Goal: Task Accomplishment & Management: Manage account settings

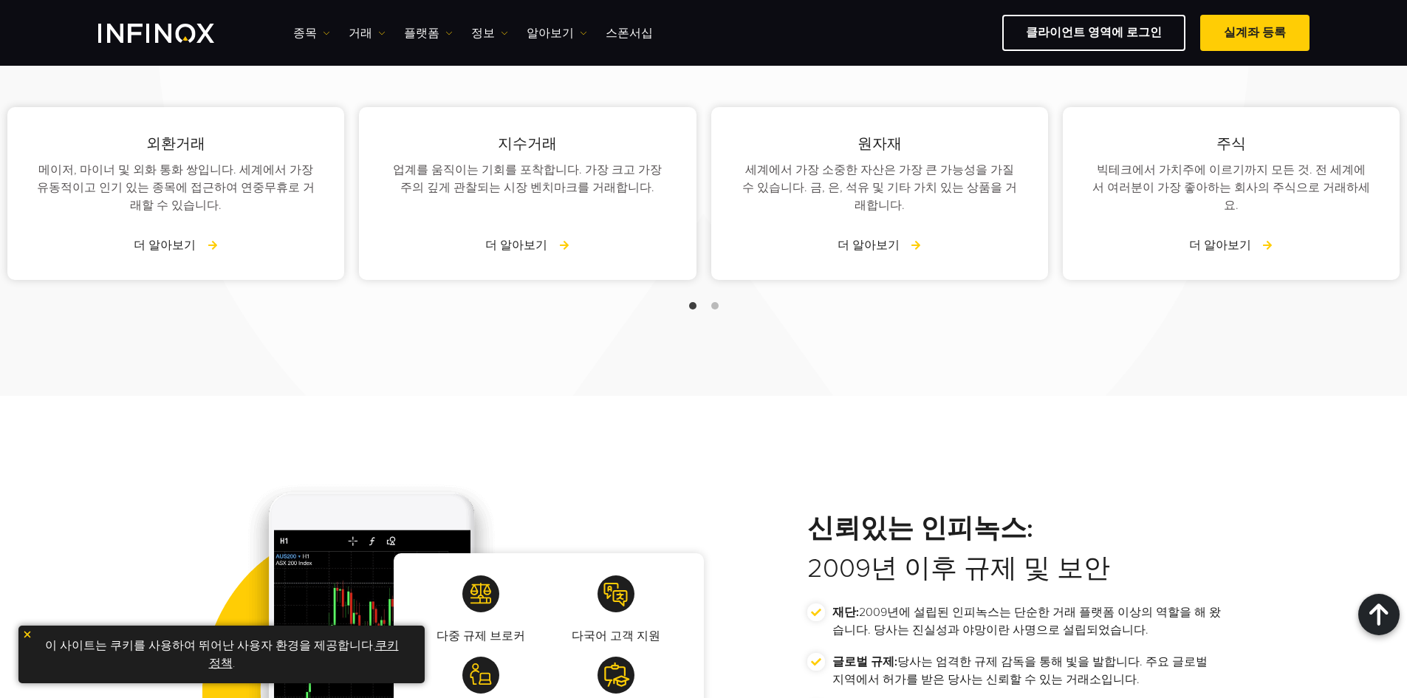
scroll to position [1846, 0]
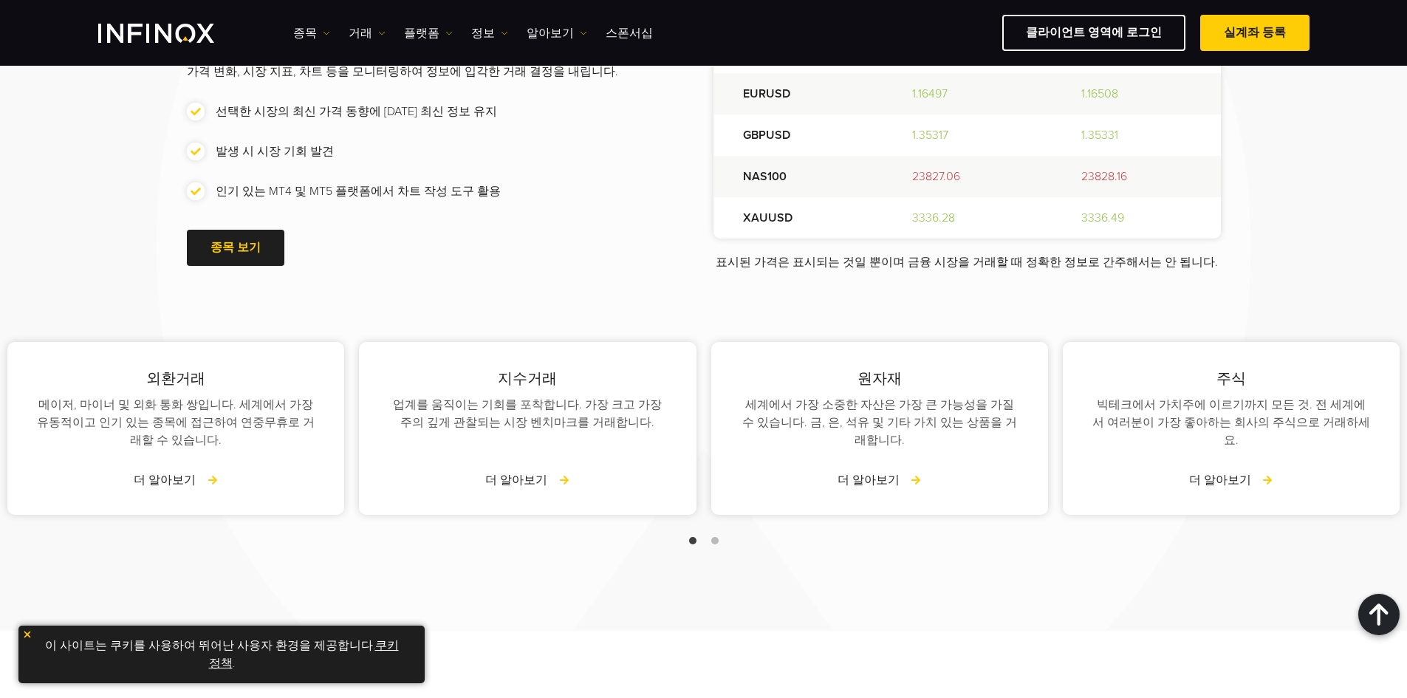
click at [381, 641] on link "쿠키 정책" at bounding box center [304, 654] width 190 height 32
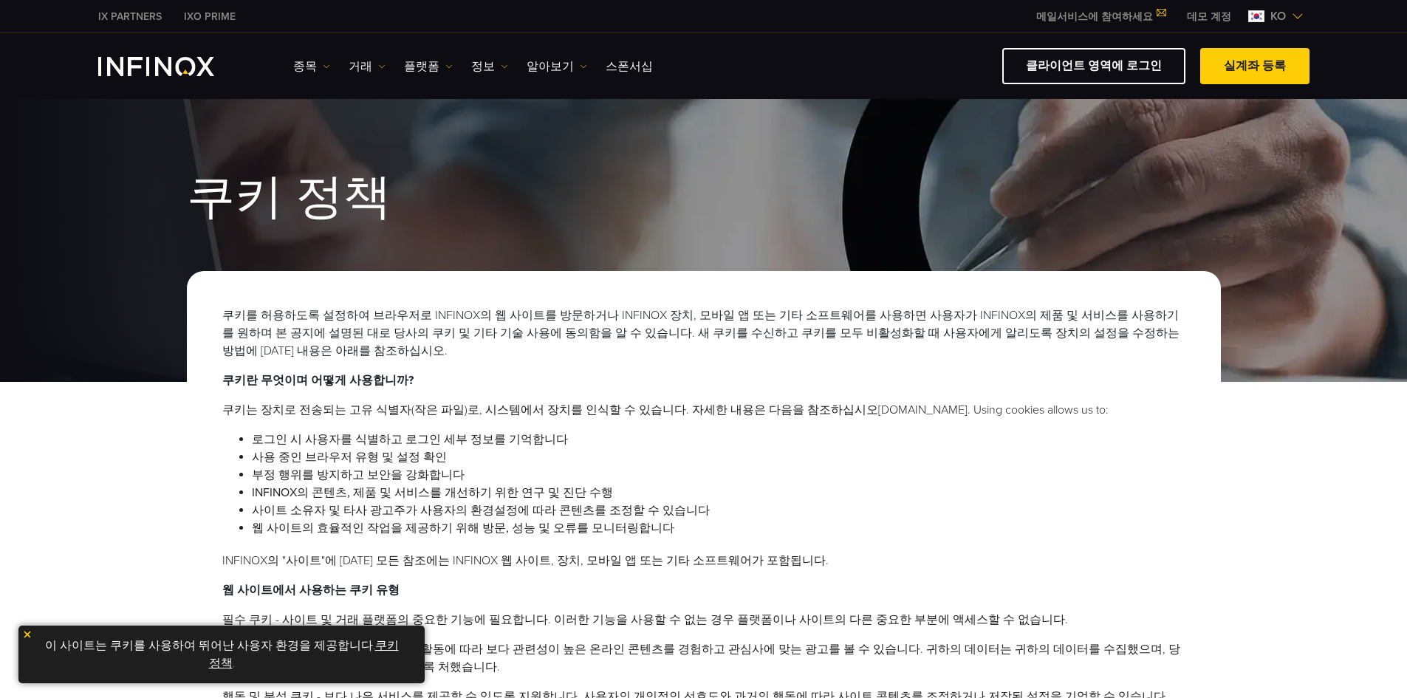
click at [30, 635] on img at bounding box center [27, 634] width 10 height 10
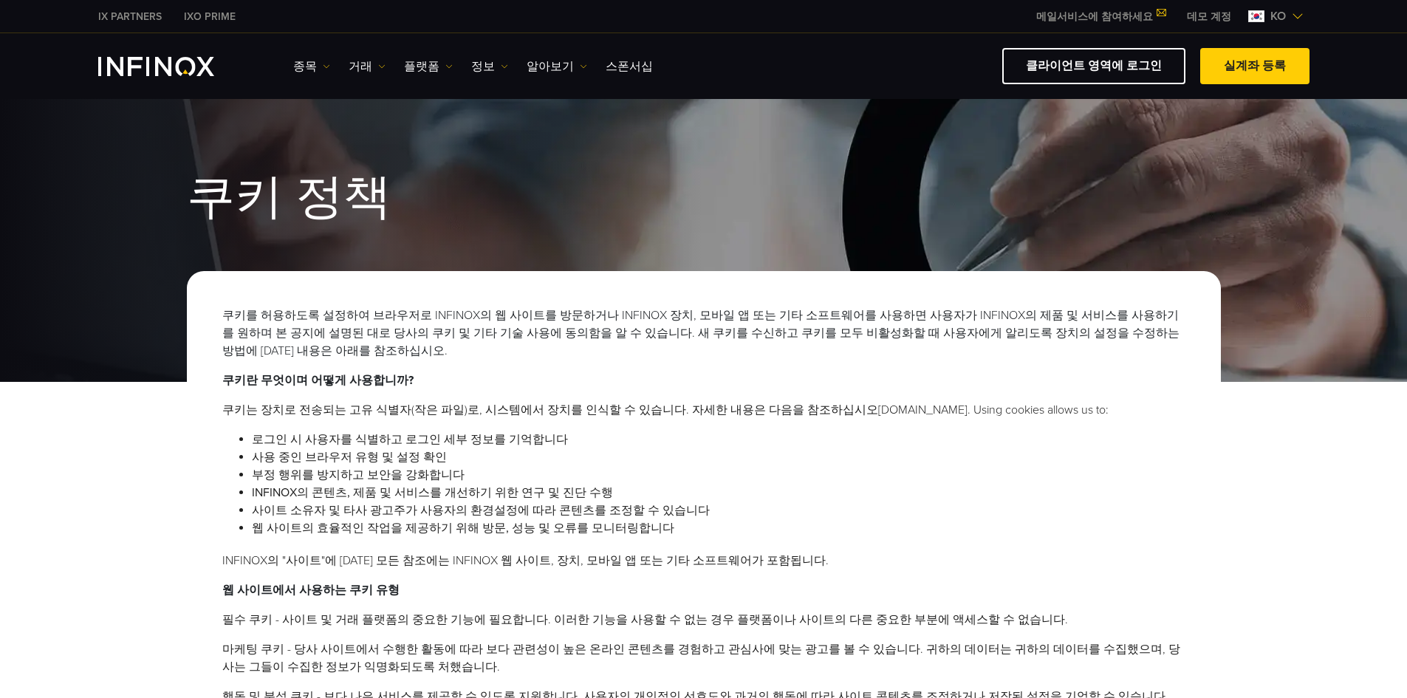
click at [156, 60] on img "INFINOX Logo" at bounding box center [156, 66] width 116 height 19
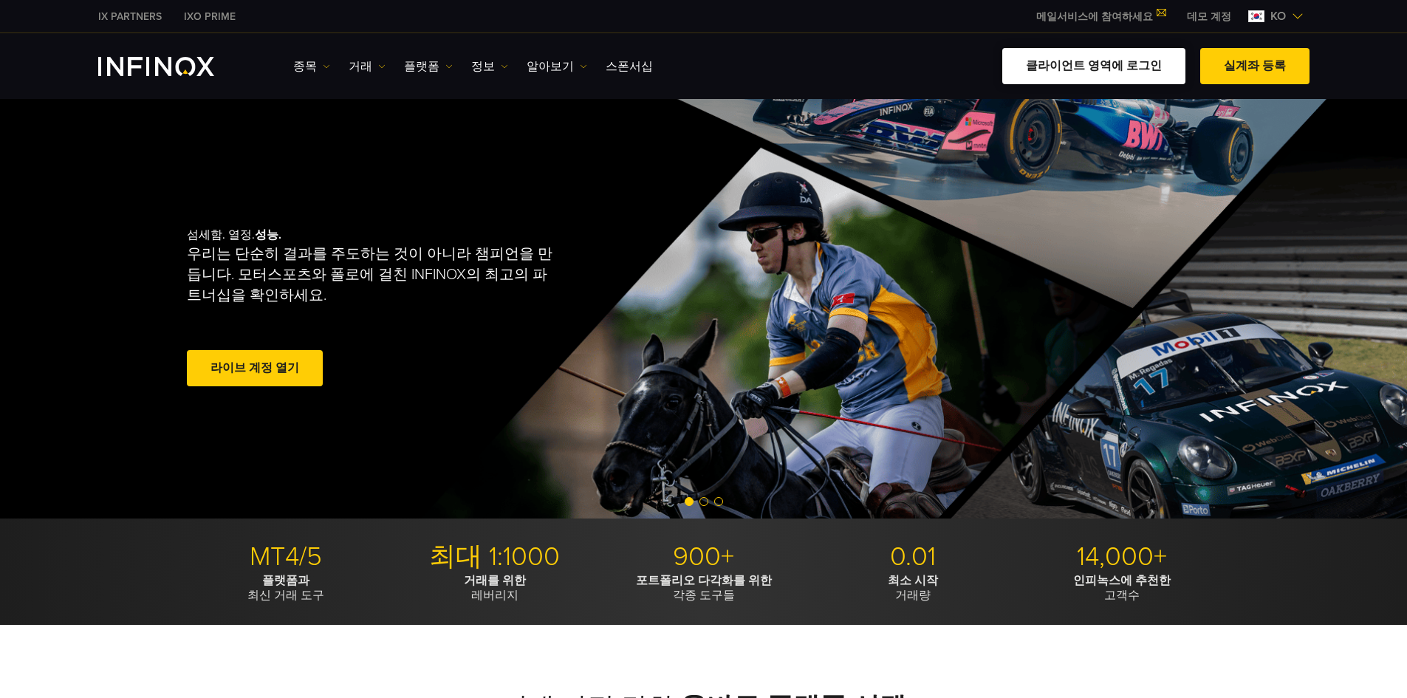
click at [1114, 72] on link "클라이언트 영역에 로그인" at bounding box center [1093, 66] width 183 height 36
click at [1128, 64] on link "클라이언트 영역에 로그인" at bounding box center [1093, 66] width 183 height 36
click at [1255, 66] on span at bounding box center [1255, 66] width 0 height 0
click at [1136, 68] on link "클라이언트 영역에 로그인" at bounding box center [1093, 66] width 183 height 36
click at [1107, 69] on link "클라이언트 영역에 로그인" at bounding box center [1093, 66] width 183 height 36
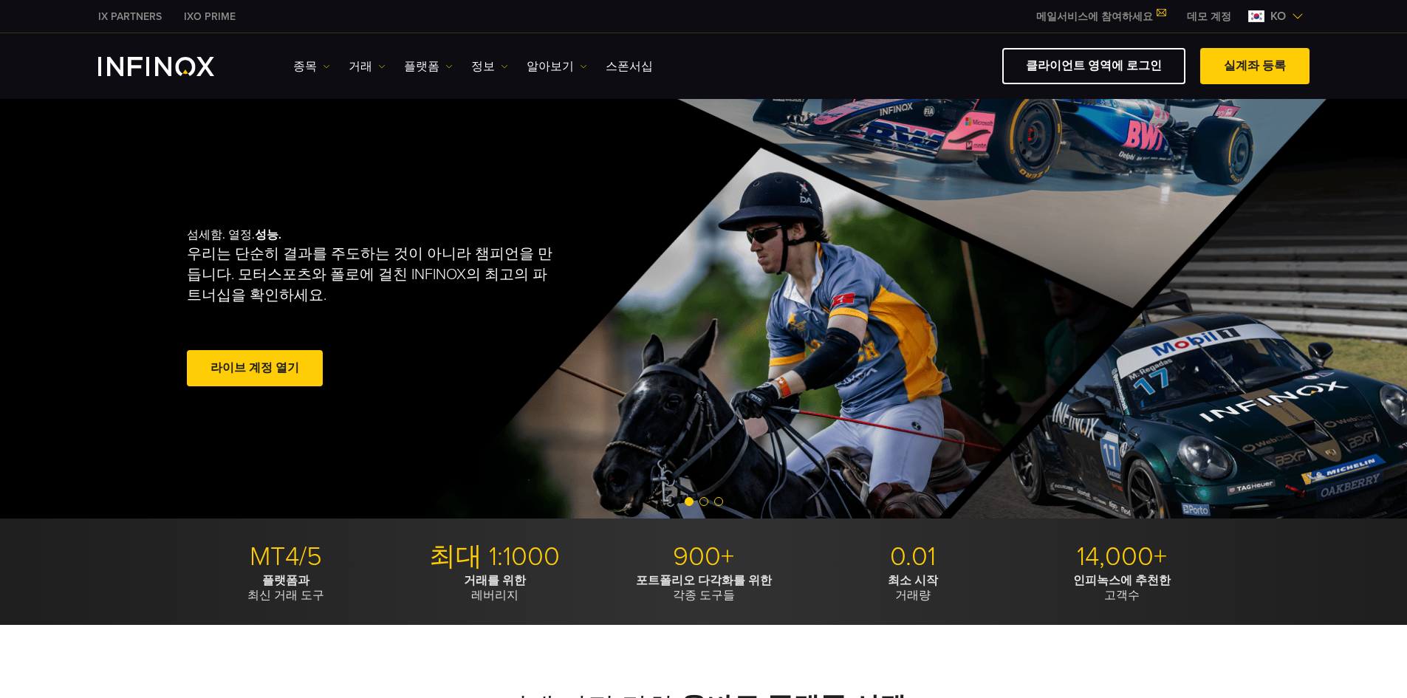
click at [1106, 69] on link "클라이언트 영역에 로그인" at bounding box center [1093, 66] width 183 height 36
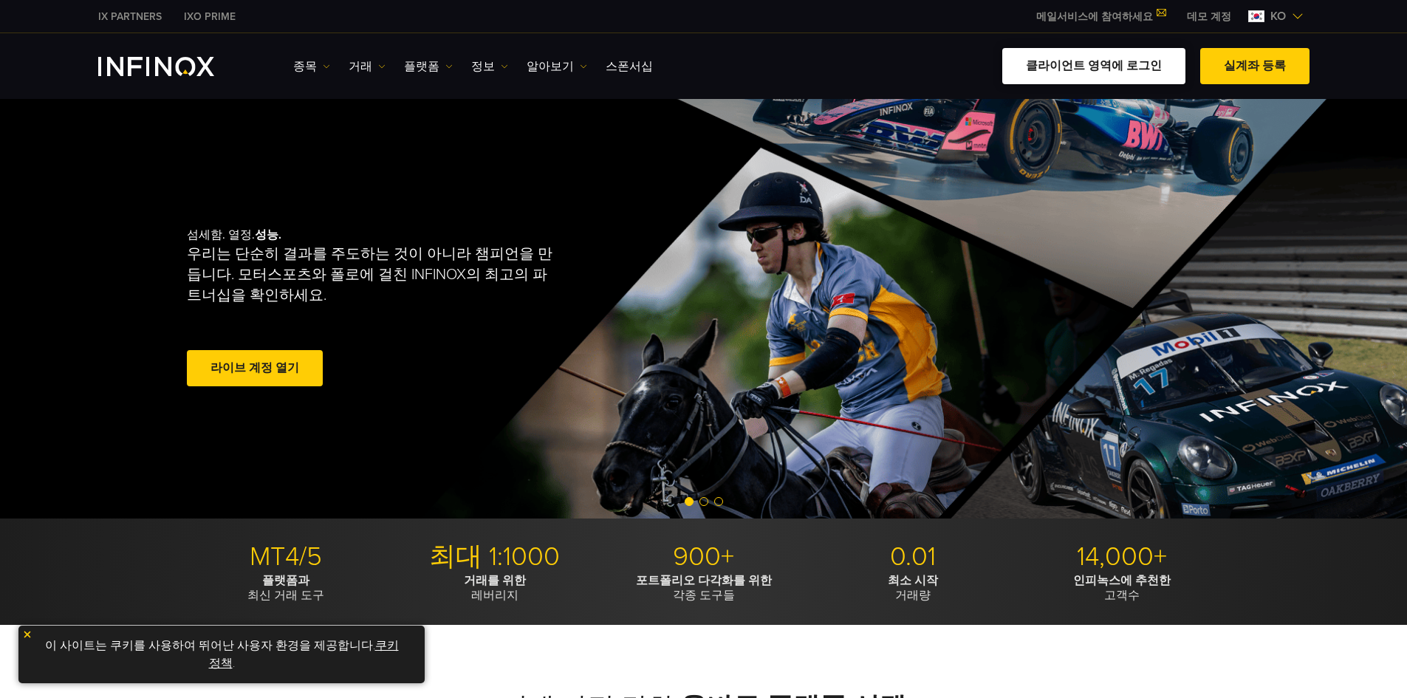
click at [1132, 63] on link "클라이언트 영역에 로그인" at bounding box center [1093, 66] width 183 height 36
click at [1095, 64] on link "클라이언트 영역에 로그인" at bounding box center [1093, 66] width 183 height 36
